Goal: Transaction & Acquisition: Purchase product/service

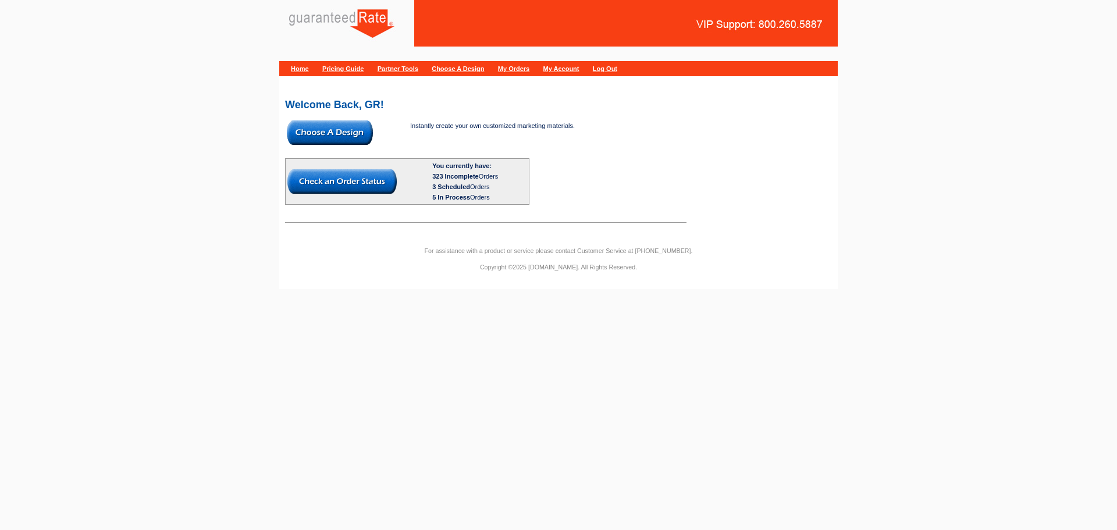
click at [314, 129] on img at bounding box center [330, 132] width 86 height 24
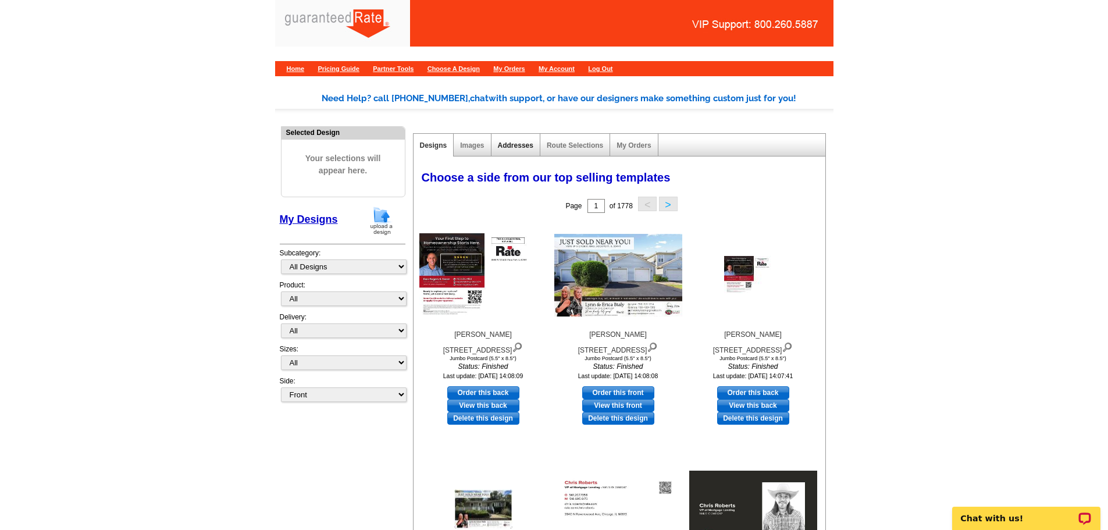
click at [513, 144] on link "Addresses" at bounding box center [515, 145] width 35 height 8
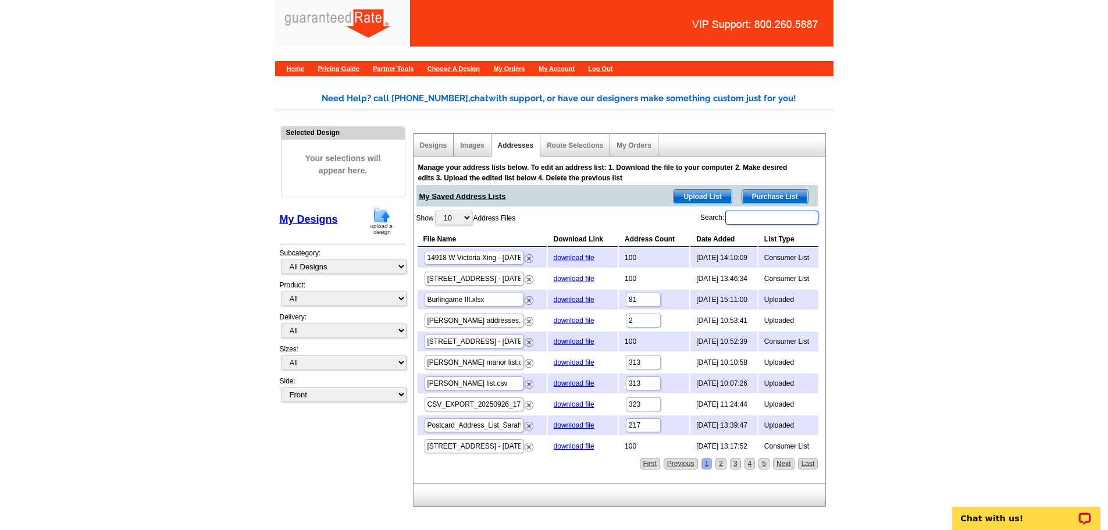
click at [783, 220] on input "Search:" at bounding box center [771, 218] width 93 height 14
type input "lakewood"
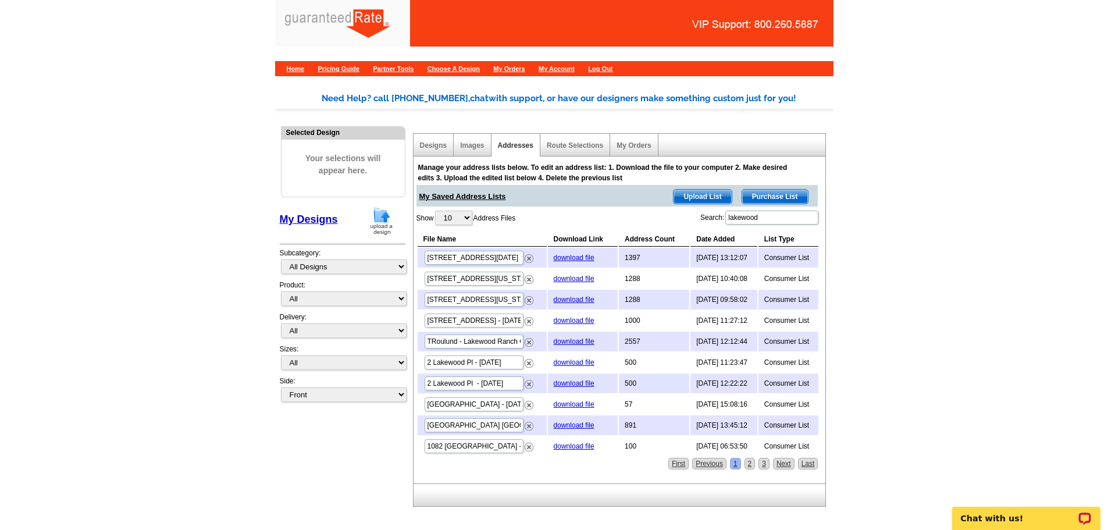
click at [382, 215] on img at bounding box center [381, 221] width 30 height 30
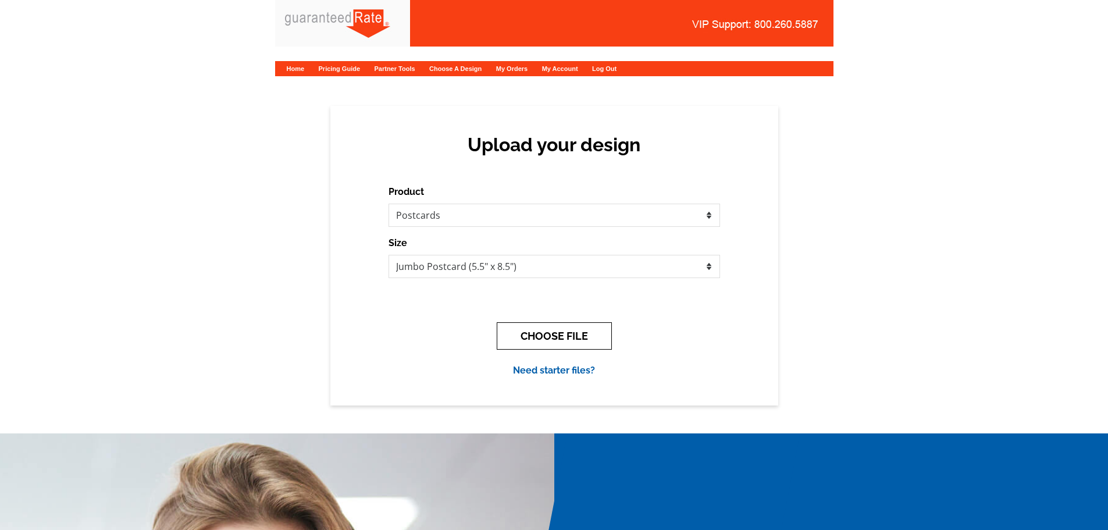
click at [550, 337] on button "CHOOSE FILE" at bounding box center [554, 335] width 115 height 27
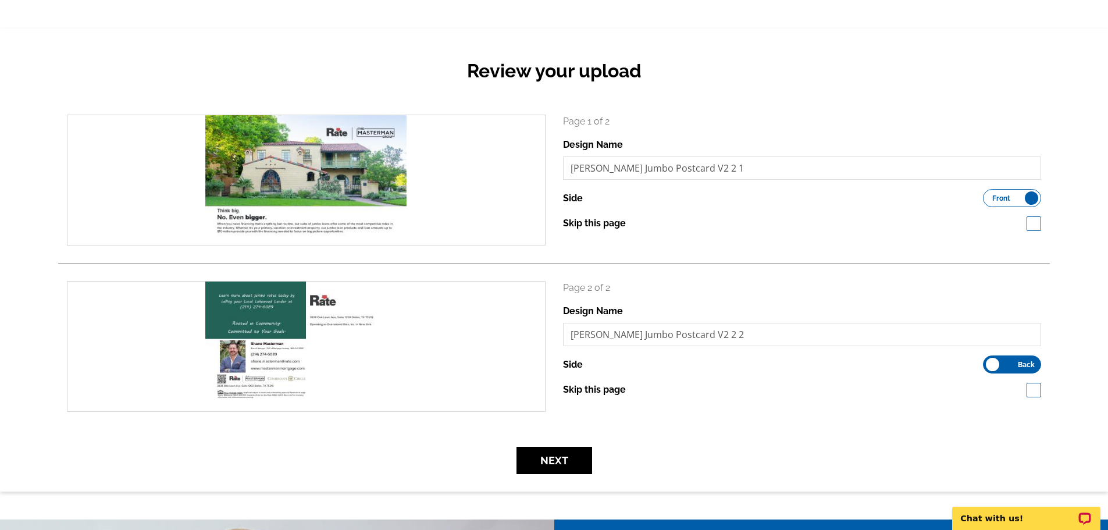
scroll to position [175, 0]
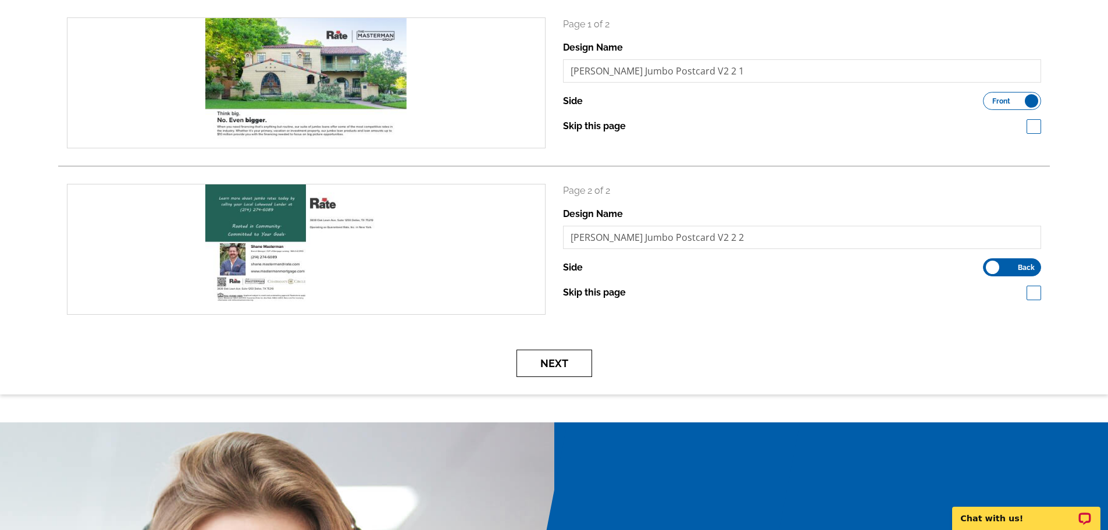
click at [564, 370] on button "Next" at bounding box center [555, 363] width 76 height 27
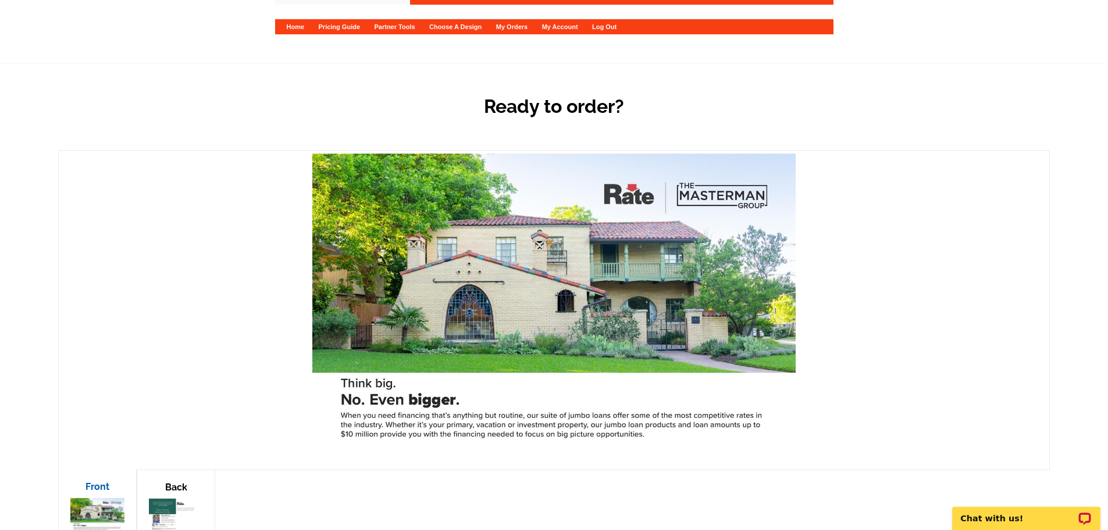
scroll to position [116, 0]
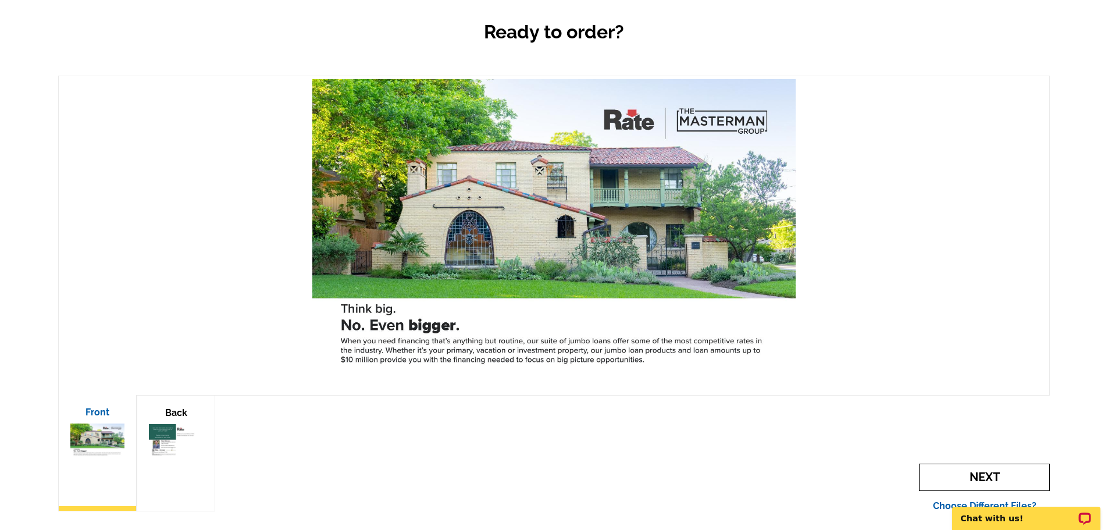
click at [983, 474] on span "Next" at bounding box center [984, 477] width 131 height 27
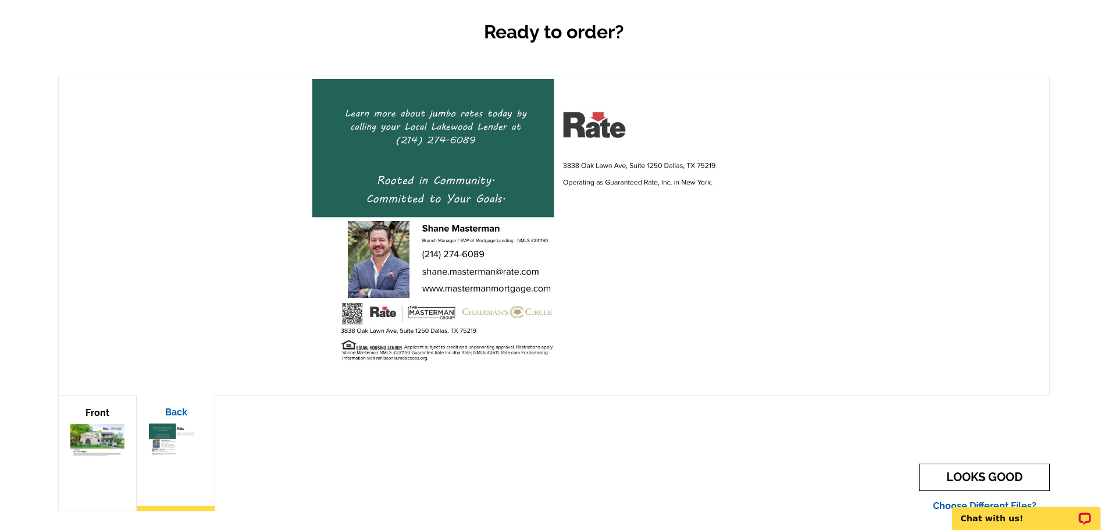
click at [983, 474] on link "LOOKS GOOD" at bounding box center [984, 477] width 131 height 27
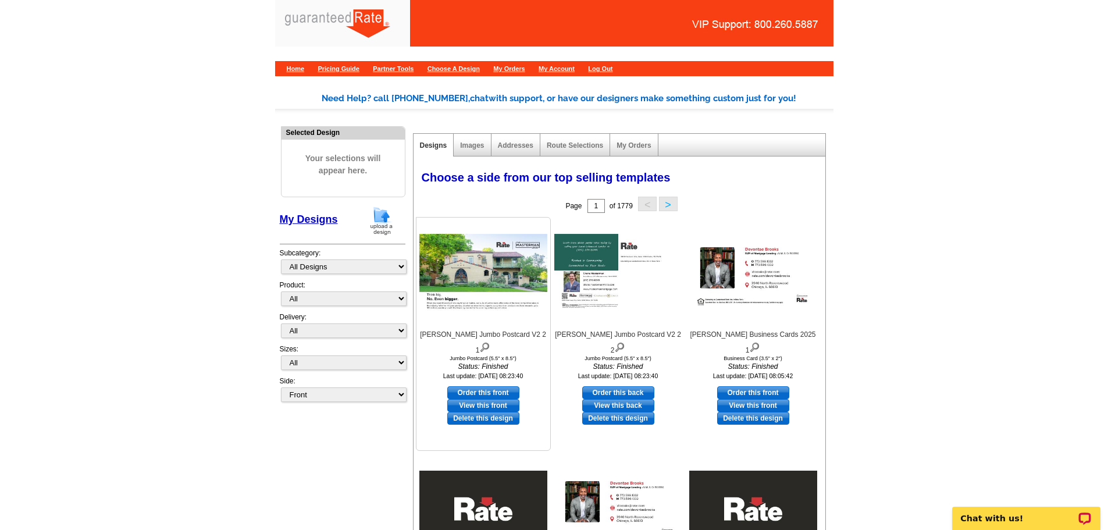
click at [493, 386] on link "Order this front" at bounding box center [483, 392] width 72 height 13
select select "2"
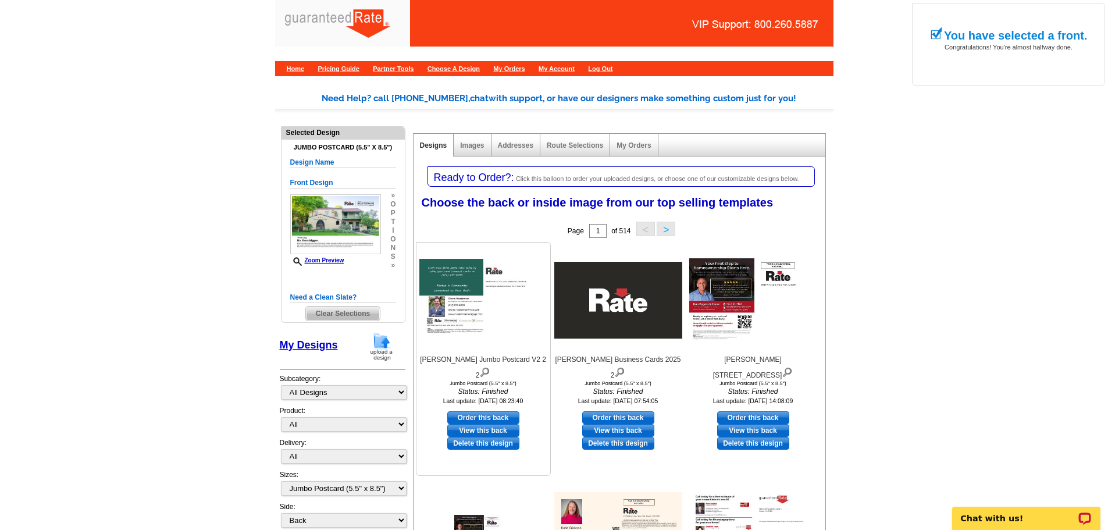
click at [481, 411] on link "Order this back" at bounding box center [483, 417] width 72 height 13
select select "front"
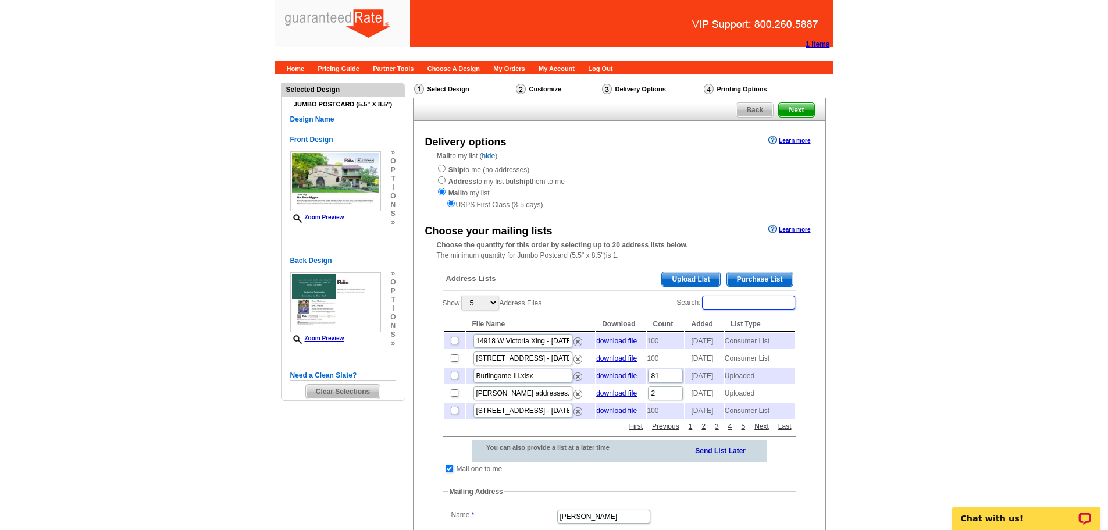
click at [725, 307] on input "Search:" at bounding box center [748, 302] width 93 height 14
type input "lakewood"
click at [452, 343] on input "checkbox" at bounding box center [455, 341] width 8 height 8
checkbox input "true"
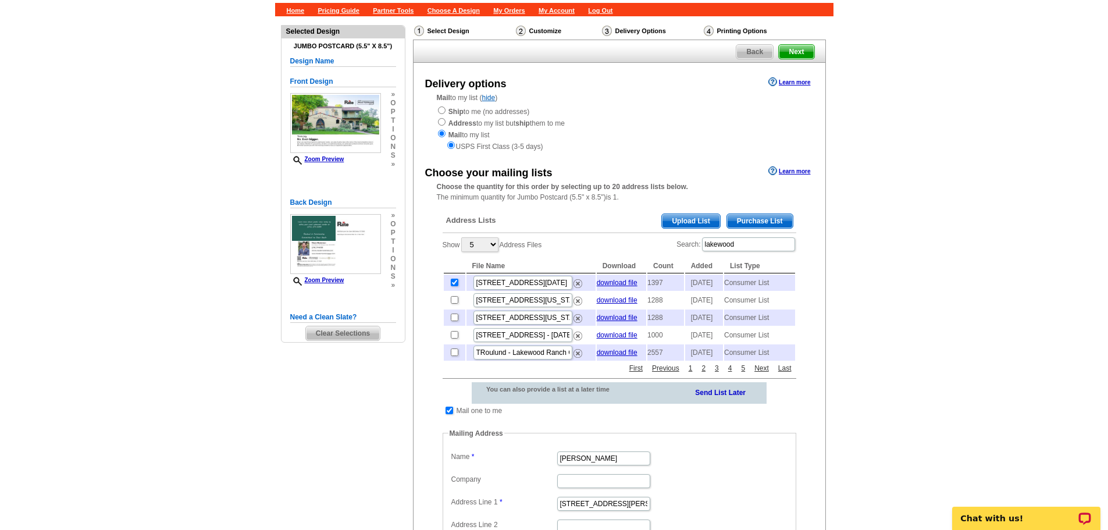
scroll to position [116, 0]
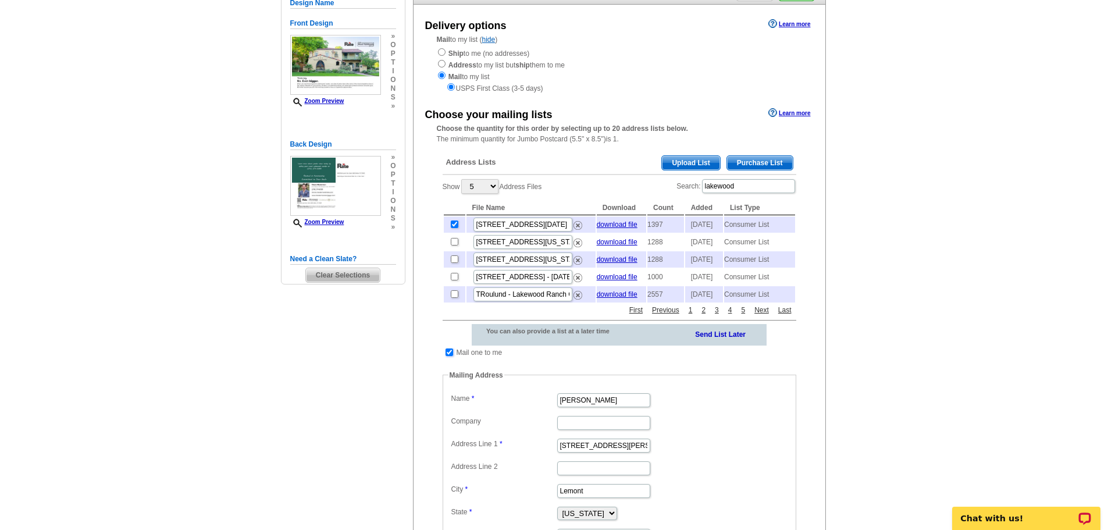
click at [448, 356] on input "checkbox" at bounding box center [450, 352] width 8 height 8
checkbox input "false"
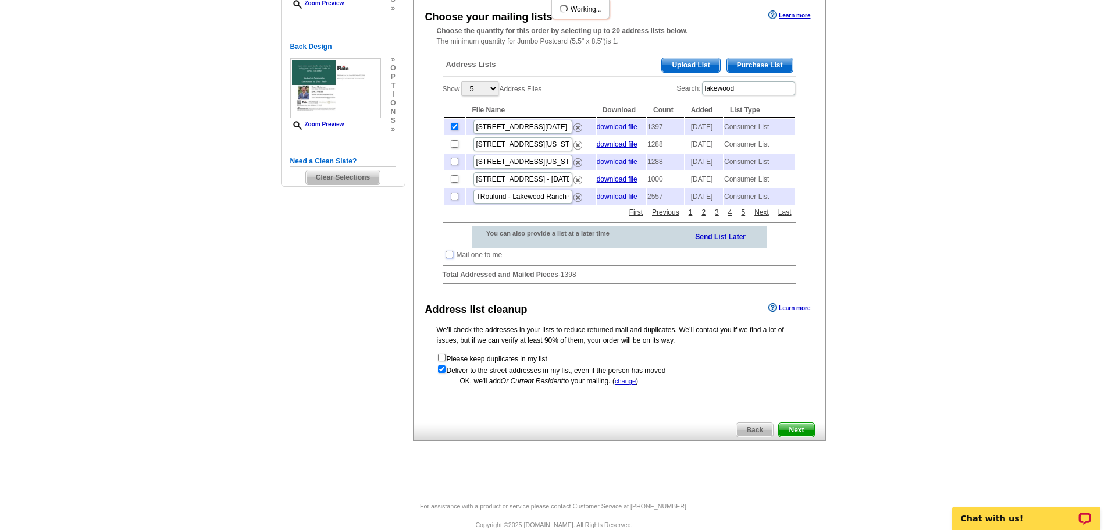
scroll to position [233, 0]
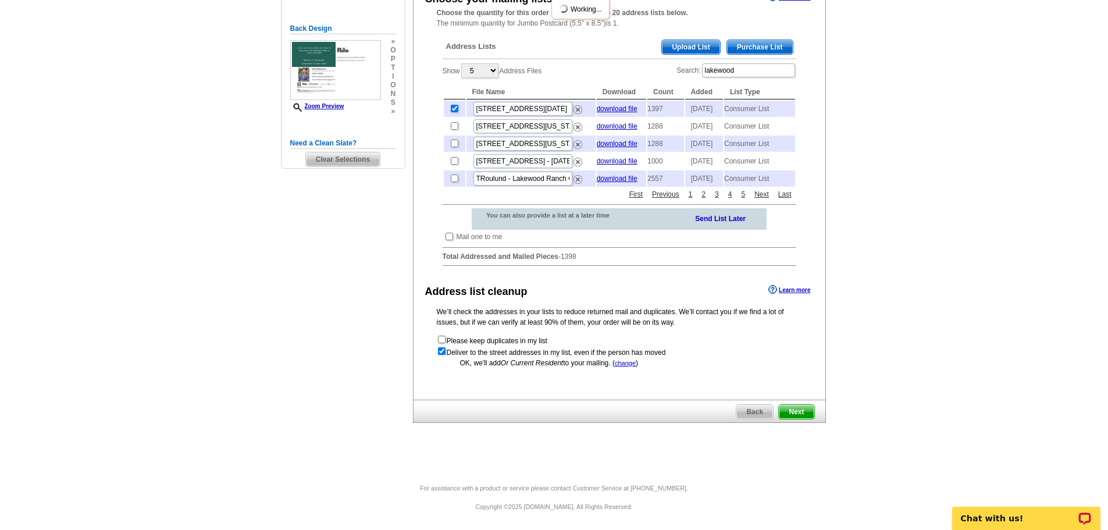
click at [807, 419] on span "Next" at bounding box center [796, 412] width 35 height 14
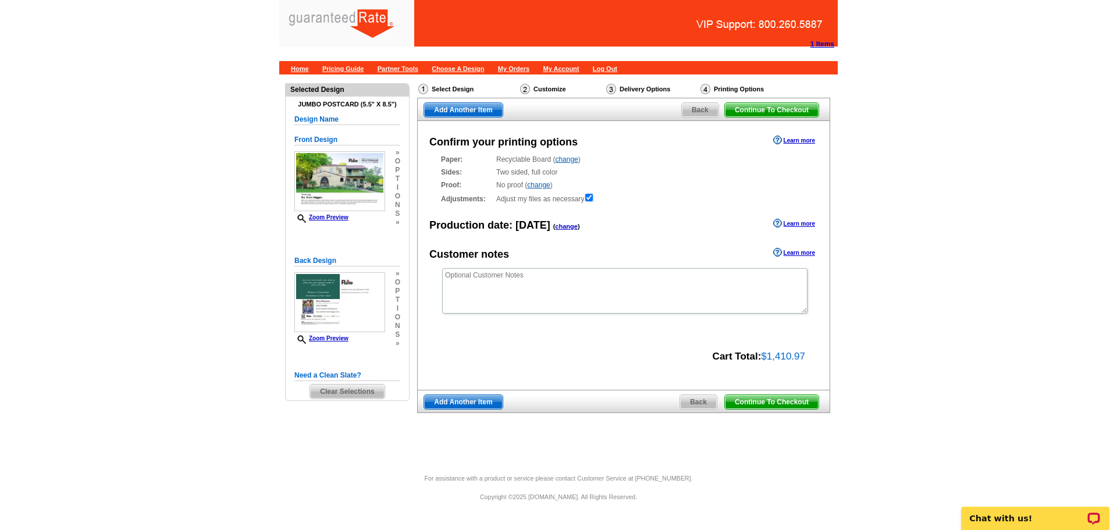
click at [796, 403] on span "Continue To Checkout" at bounding box center [772, 402] width 94 height 14
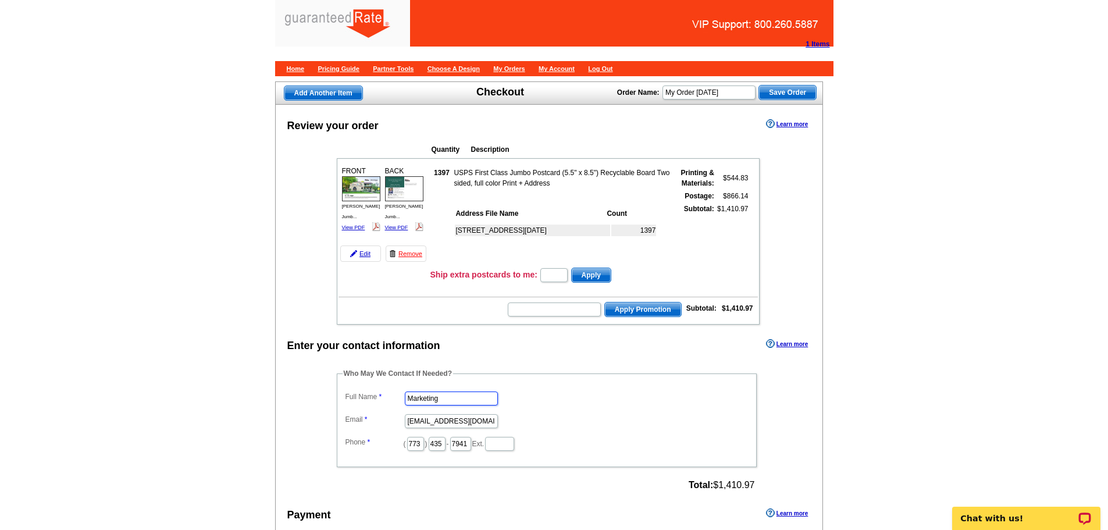
drag, startPoint x: 404, startPoint y: 402, endPoint x: 372, endPoint y: 399, distance: 32.7
click at [372, 399] on dl "Full Name Marketing Email [EMAIL_ADDRESS][DOMAIN_NAME] Phone ( 773 ) 435 - 7941…" at bounding box center [547, 420] width 408 height 63
type input "[PERSON_NAME]"
drag, startPoint x: 406, startPoint y: 422, endPoint x: 551, endPoint y: 424, distance: 144.8
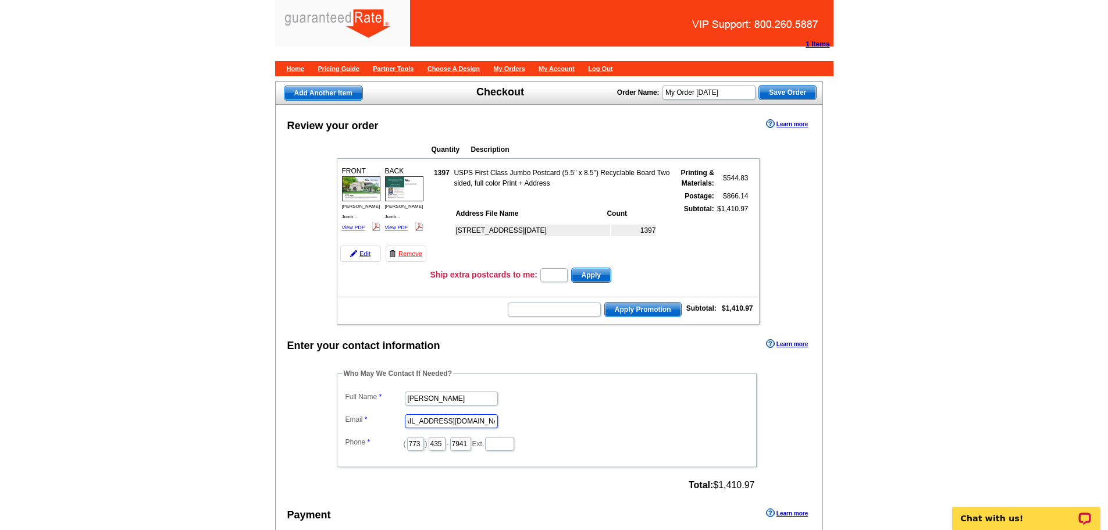
click at [551, 424] on dd "[EMAIL_ADDRESS][DOMAIN_NAME]" at bounding box center [547, 420] width 408 height 18
type input "[PERSON_NAME][DOMAIN_NAME][EMAIL_ADDRESS][PERSON_NAME][DOMAIN_NAME]"
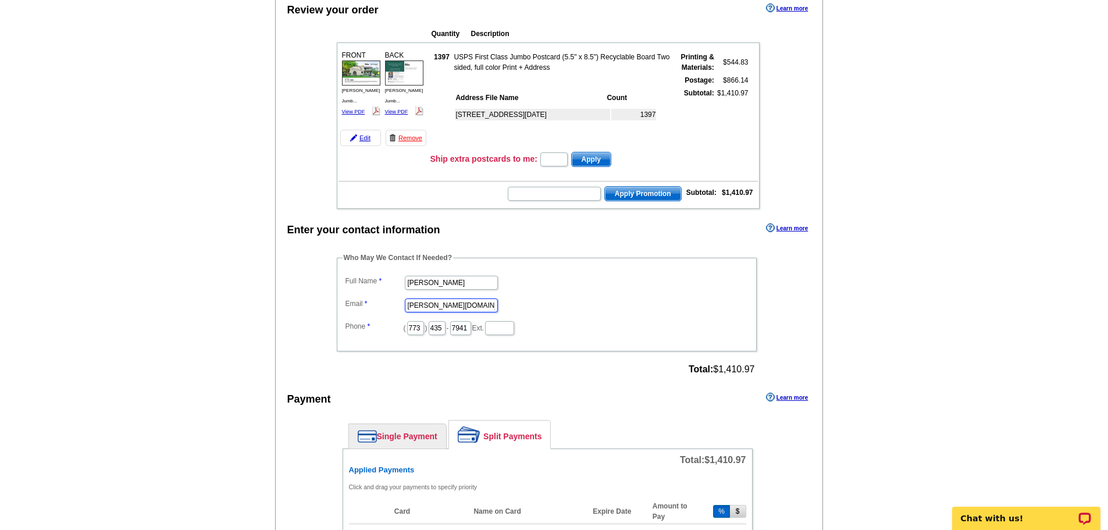
scroll to position [116, 0]
click at [400, 439] on link "Single Payment" at bounding box center [397, 435] width 97 height 24
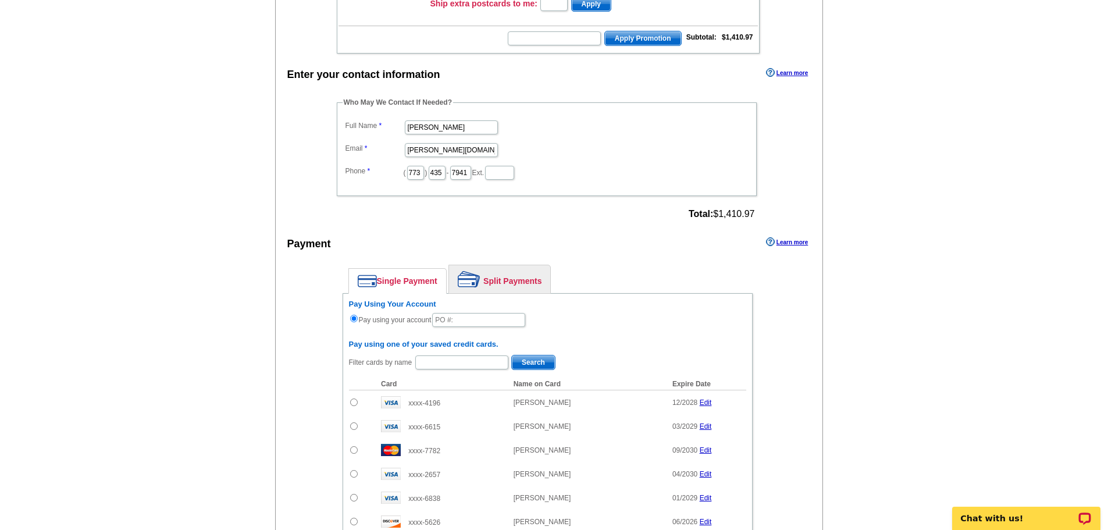
scroll to position [349, 0]
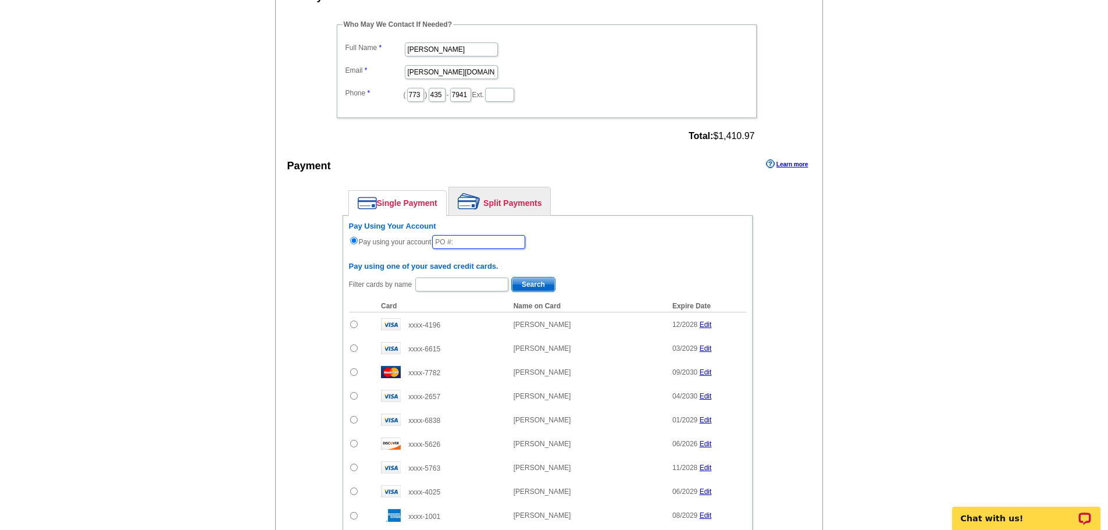
click at [473, 240] on input "text" at bounding box center [478, 242] width 93 height 14
drag, startPoint x: 501, startPoint y: 240, endPoint x: 469, endPoint y: 237, distance: 32.2
click at [469, 237] on input "100125_es_1025" at bounding box center [478, 242] width 93 height 14
type input "100125_1025_es"
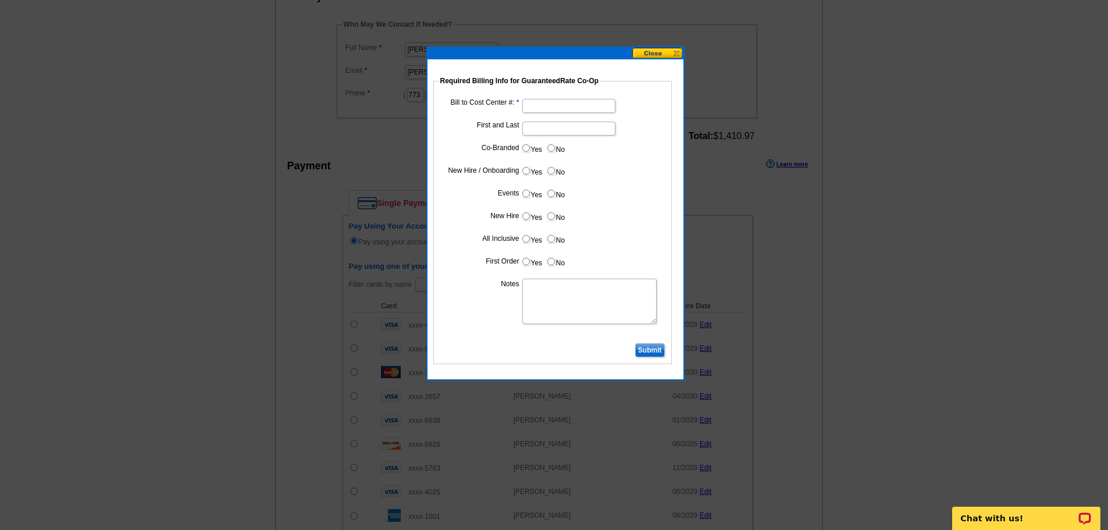
click at [536, 104] on input "Bill to Cost Center #:" at bounding box center [568, 106] width 93 height 14
click at [529, 130] on input "First and Last" at bounding box center [568, 129] width 93 height 14
type input "[PERSON_NAME]"
click at [546, 146] on label "No" at bounding box center [555, 147] width 19 height 13
click at [547, 146] on input "No" at bounding box center [551, 148] width 8 height 8
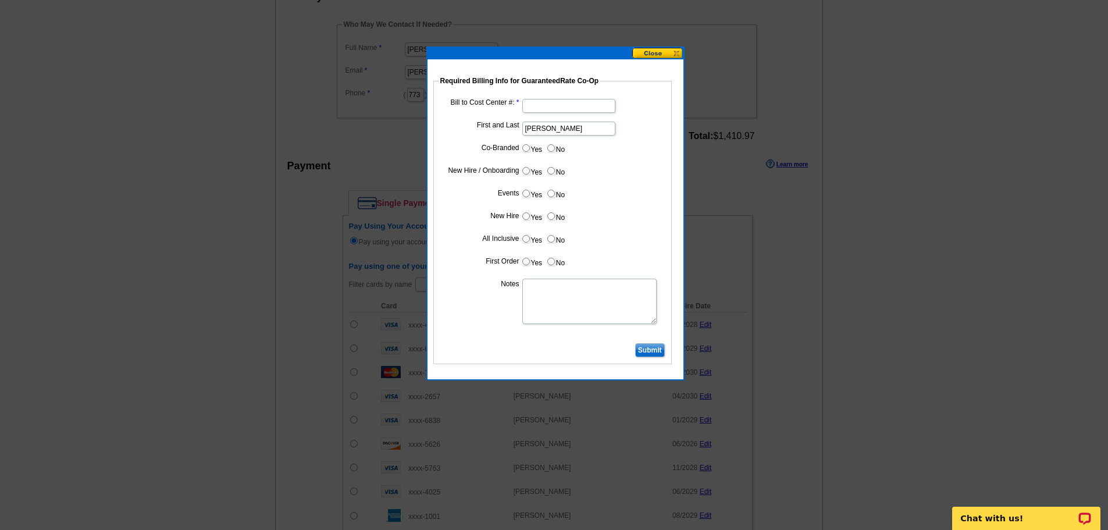
radio input "true"
click at [550, 168] on input "No" at bounding box center [551, 171] width 8 height 8
radio input "true"
click at [551, 195] on input "No" at bounding box center [551, 194] width 8 height 8
radio input "true"
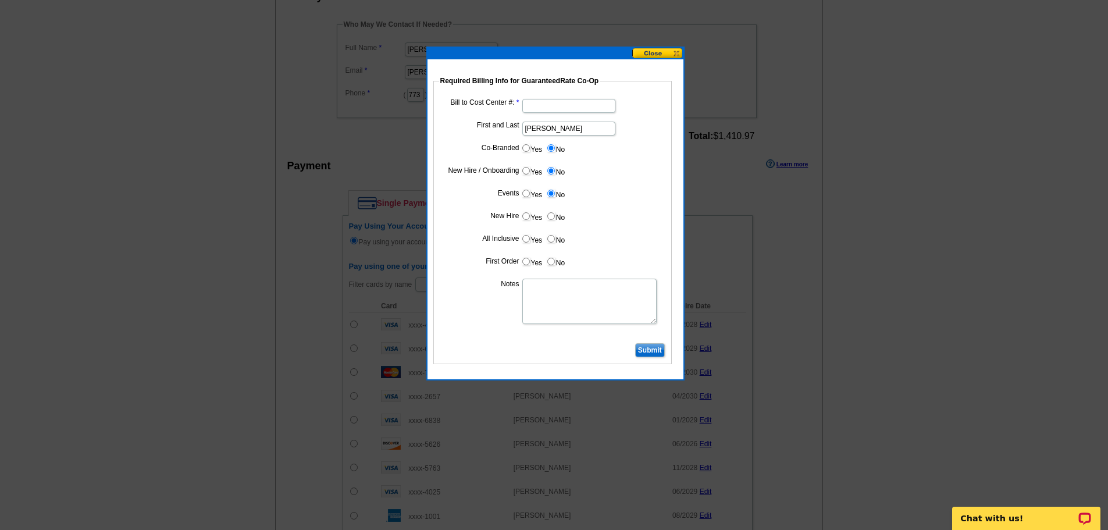
click at [552, 216] on input "No" at bounding box center [551, 216] width 8 height 8
radio input "true"
click at [554, 238] on input "No" at bounding box center [551, 239] width 8 height 8
radio input "true"
click at [554, 262] on input "No" at bounding box center [551, 262] width 8 height 8
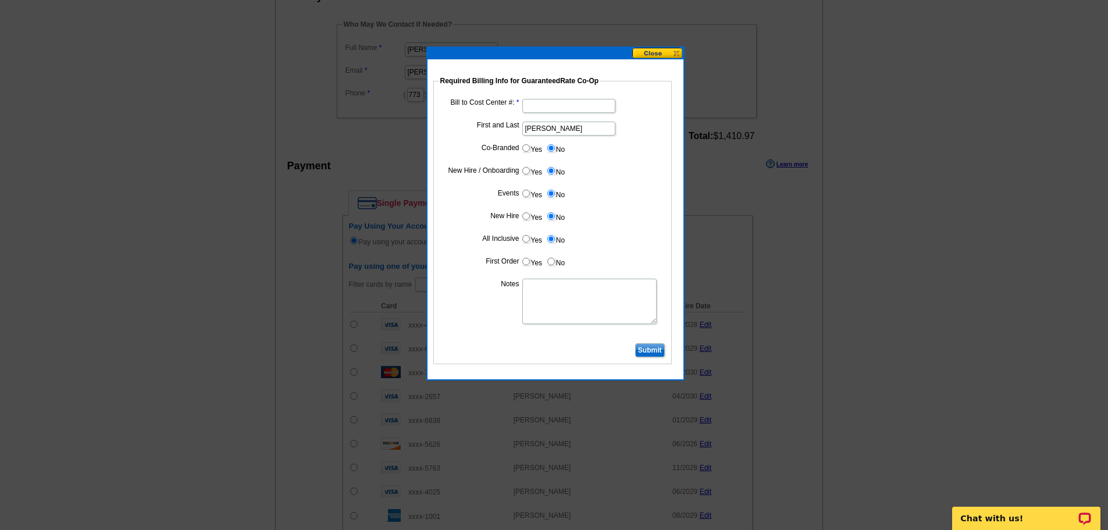
radio input "true"
click at [553, 284] on textarea "Notes" at bounding box center [589, 301] width 134 height 45
type textarea "Bill to cost center 1443"
click at [549, 107] on input "Bill to Cost Center #:" at bounding box center [568, 106] width 93 height 14
type input "1443"
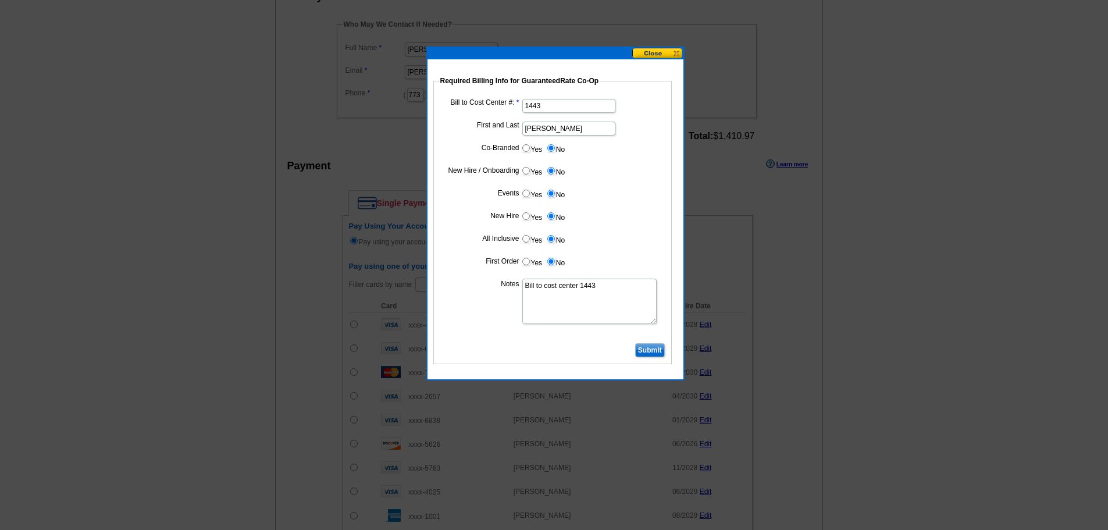
click at [656, 350] on input "Submit" at bounding box center [650, 350] width 30 height 14
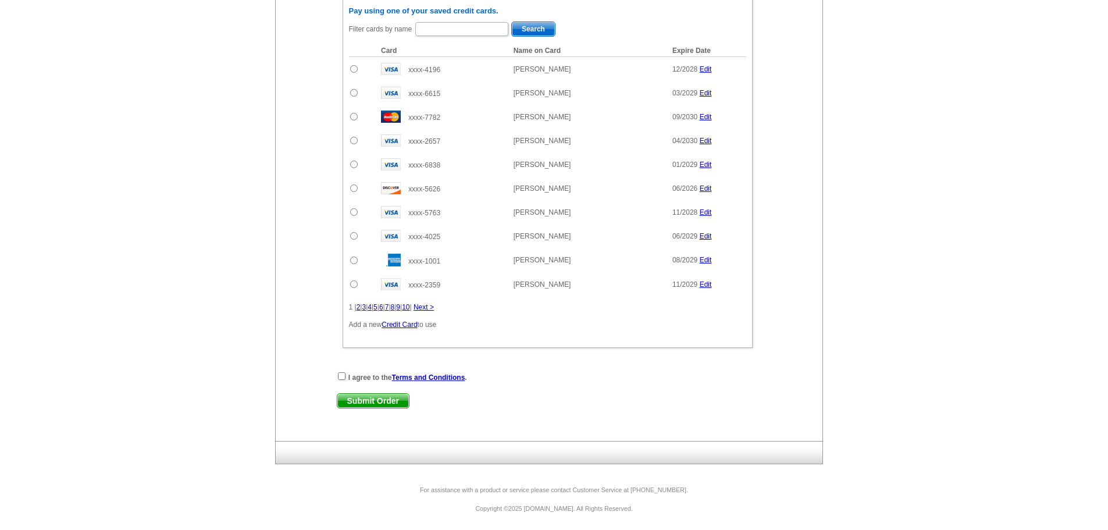
scroll to position [606, 0]
click at [343, 375] on input "checkbox" at bounding box center [342, 375] width 8 height 8
checkbox input "true"
click at [357, 394] on span "Submit Order" at bounding box center [373, 399] width 72 height 14
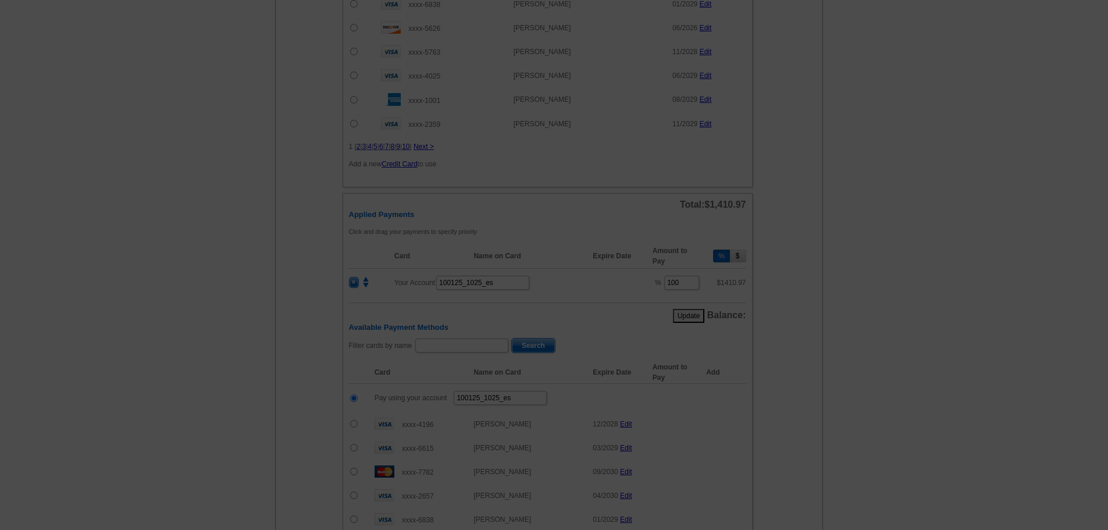
scroll to position [898, 0]
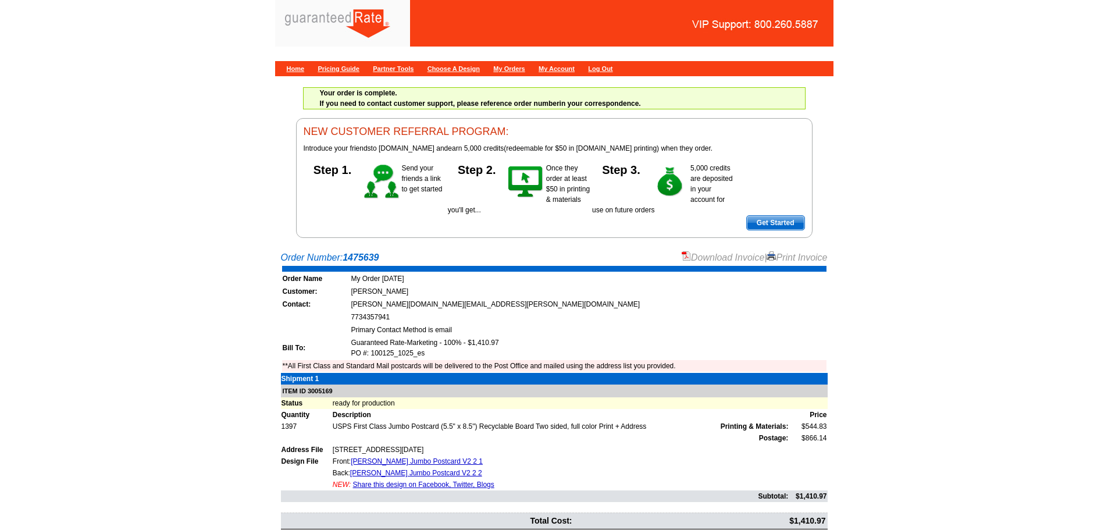
click at [707, 254] on link "Download Invoice" at bounding box center [723, 257] width 83 height 10
